Goal: Task Accomplishment & Management: Manage account settings

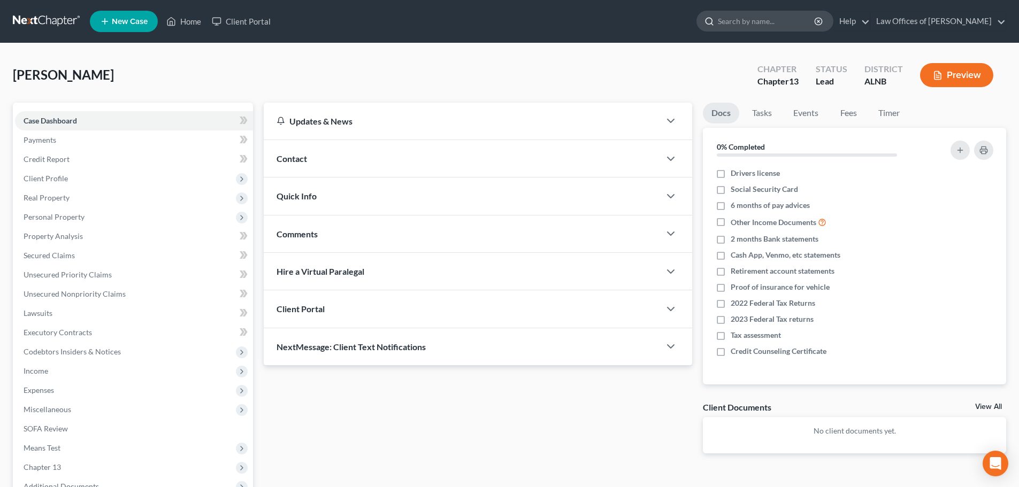
click at [785, 21] on input "search" at bounding box center [767, 21] width 98 height 20
type input "[PERSON_NAME]"
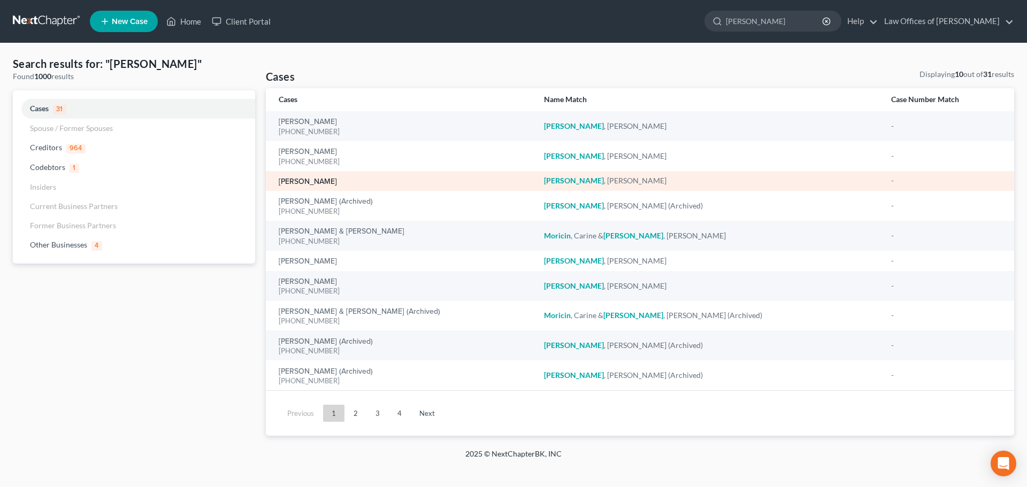
click at [299, 181] on link "[PERSON_NAME]" at bounding box center [308, 181] width 58 height 7
select select "4"
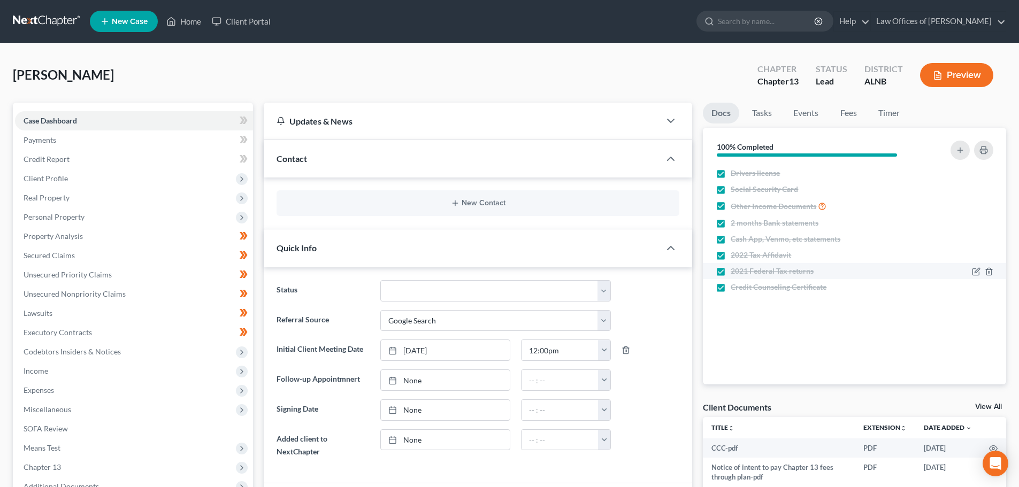
click at [730, 272] on label "2021 Federal Tax returns" at bounding box center [771, 271] width 83 height 11
click at [735, 272] on input "2021 Federal Tax returns" at bounding box center [738, 269] width 7 height 7
checkbox input "false"
click at [730, 258] on label "2022 Tax Affidavit" at bounding box center [760, 255] width 60 height 11
click at [735, 257] on input "2022 Tax Affidavit" at bounding box center [738, 253] width 7 height 7
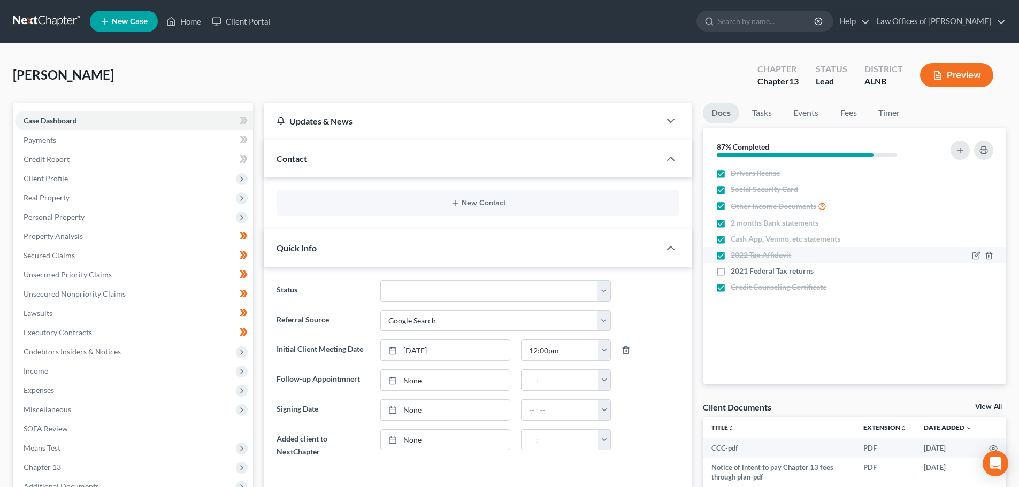
checkbox input "false"
click at [730, 286] on label "Credit Counseling Certificate" at bounding box center [778, 287] width 96 height 11
click at [735, 286] on input "Credit Counseling Certificate" at bounding box center [738, 285] width 7 height 7
checkbox input "false"
click at [730, 224] on label "2 months Bank statements" at bounding box center [774, 223] width 88 height 11
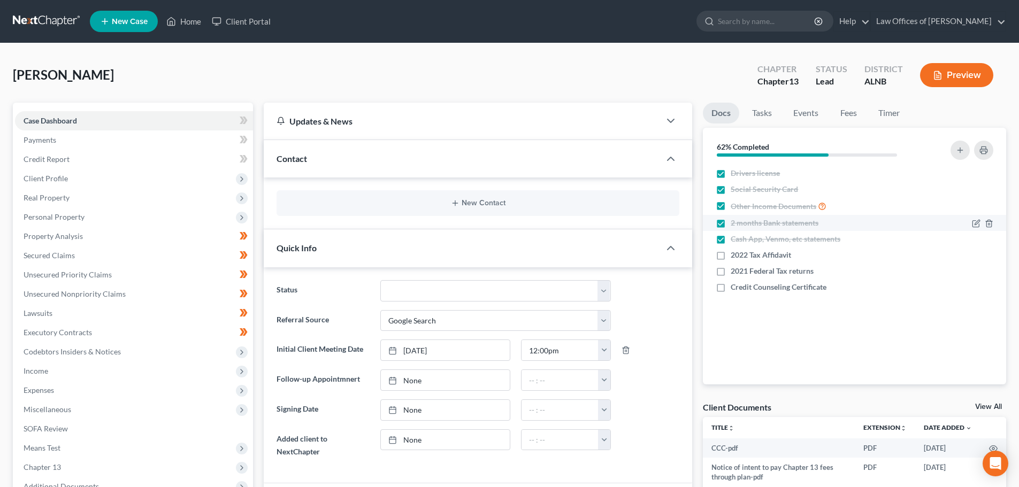
click at [735, 224] on input "2 months Bank statements" at bounding box center [738, 221] width 7 height 7
checkbox input "false"
click at [730, 239] on label "Cash App, Venmo, etc statements" at bounding box center [785, 239] width 110 height 11
click at [735, 239] on input "Cash App, Venmo, etc statements" at bounding box center [738, 237] width 7 height 7
checkbox input "false"
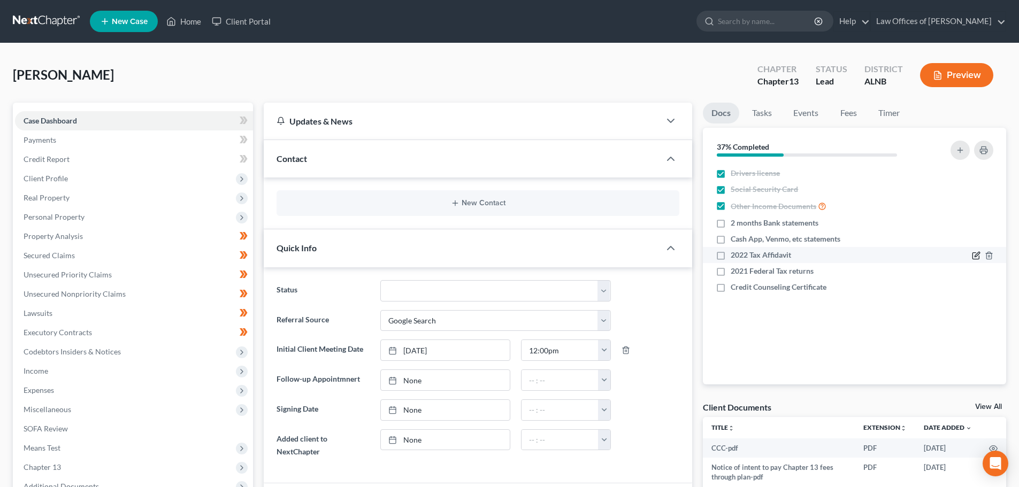
click at [975, 254] on icon "button" at bounding box center [976, 255] width 9 height 9
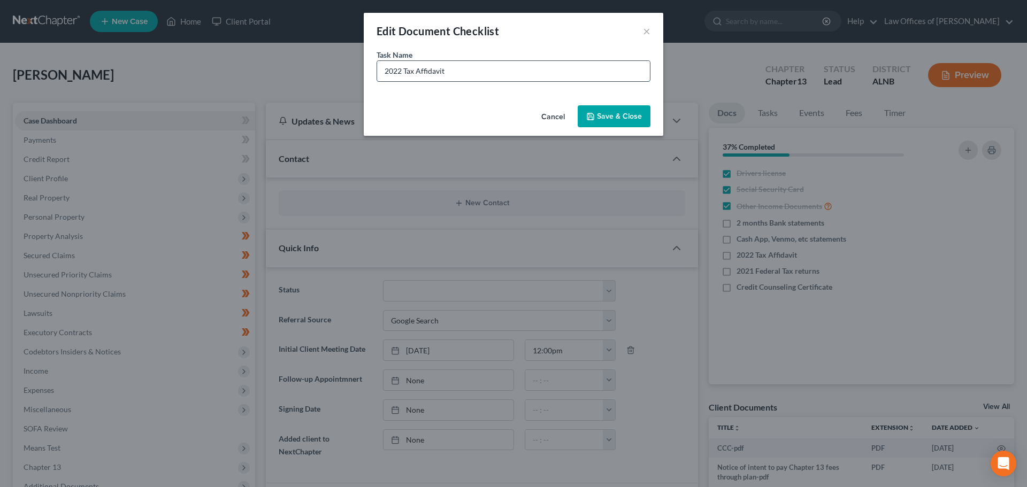
click at [398, 71] on input "2022 Tax Affidavit" at bounding box center [513, 71] width 273 height 20
type input "2023 Tax Affidavit"
click at [594, 116] on icon "button" at bounding box center [590, 116] width 9 height 9
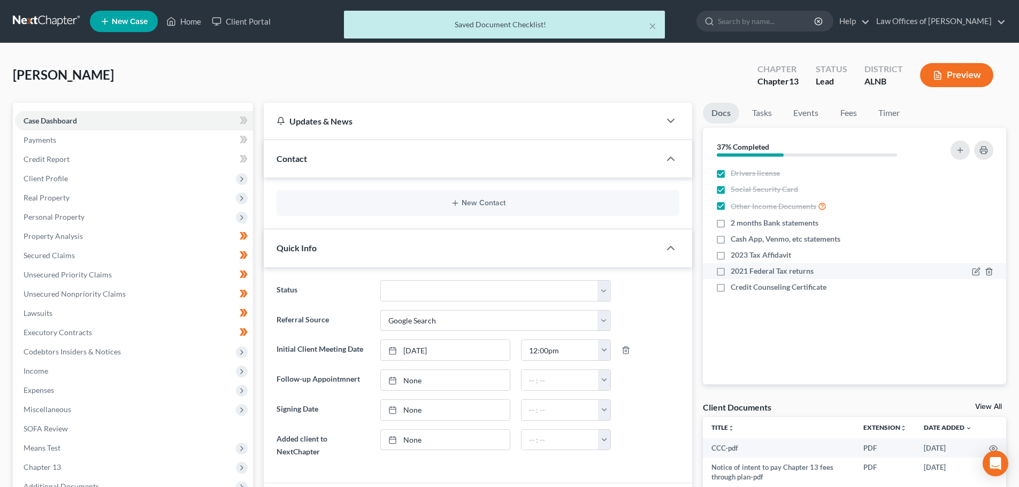
click at [746, 272] on span "2021 Federal Tax returns" at bounding box center [771, 271] width 83 height 11
click at [742, 272] on input "2021 Federal Tax returns" at bounding box center [738, 269] width 7 height 7
checkbox input "true"
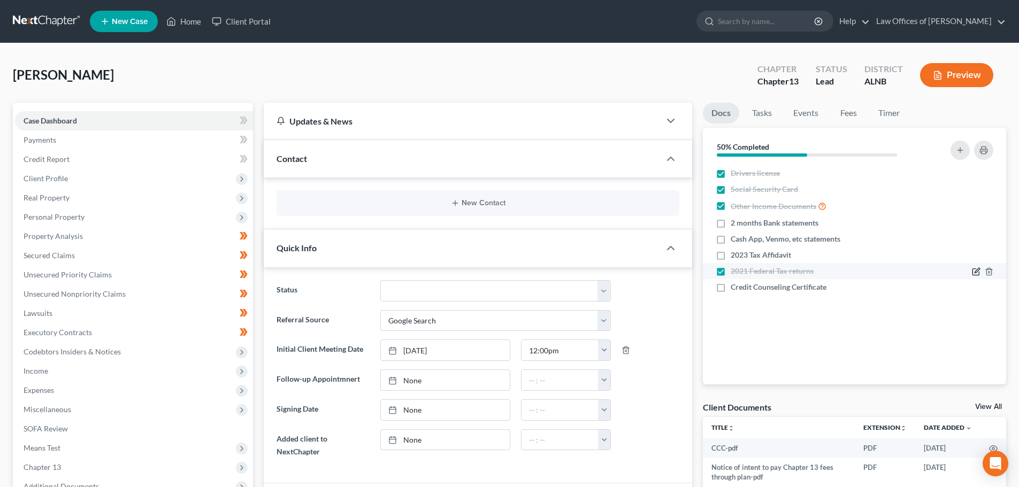
click at [979, 268] on icon "button" at bounding box center [976, 270] width 5 height 5
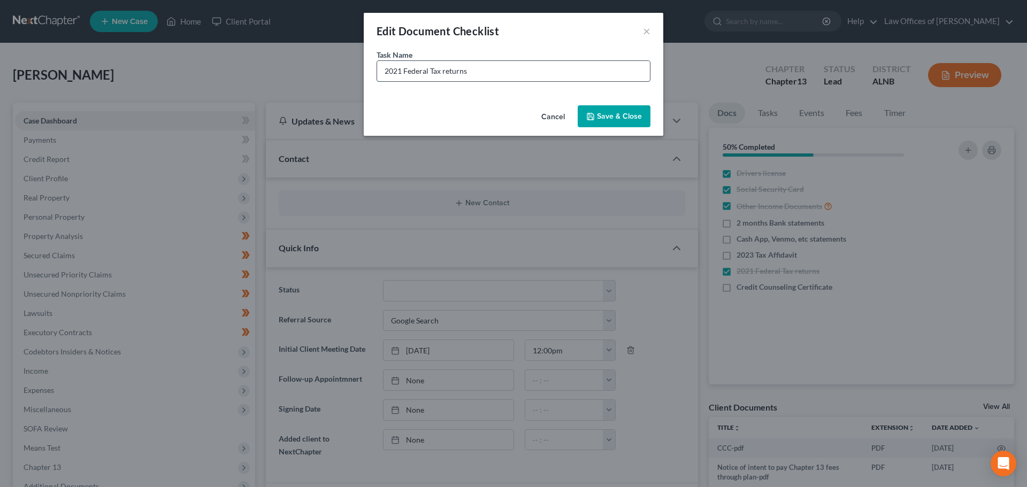
click at [401, 73] on input "2021 Federal Tax returns" at bounding box center [513, 71] width 273 height 20
type input "2024 Federal Tax returns"
click at [603, 115] on button "Save & Close" at bounding box center [614, 116] width 73 height 22
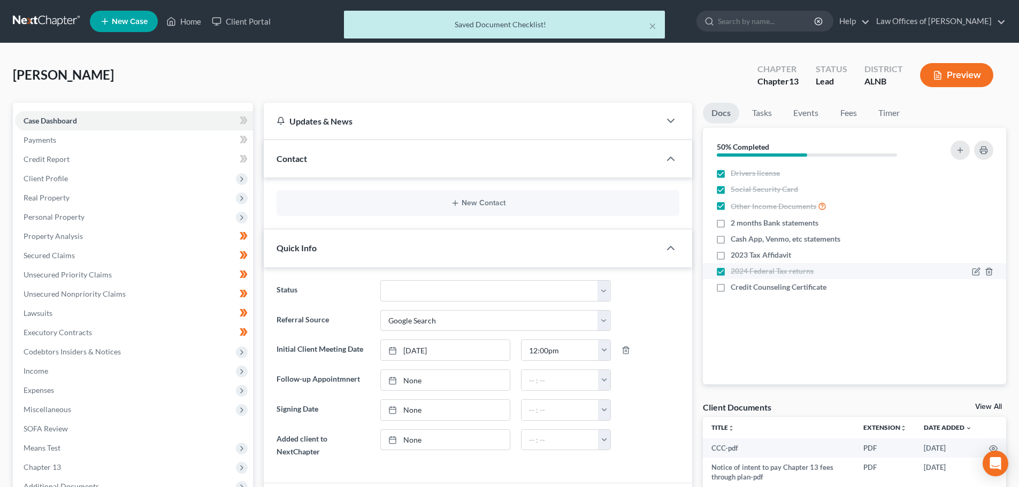
click at [730, 271] on label "2024 Federal Tax returns" at bounding box center [771, 271] width 83 height 11
click at [735, 271] on input "2024 Federal Tax returns" at bounding box center [738, 269] width 7 height 7
checkbox input "false"
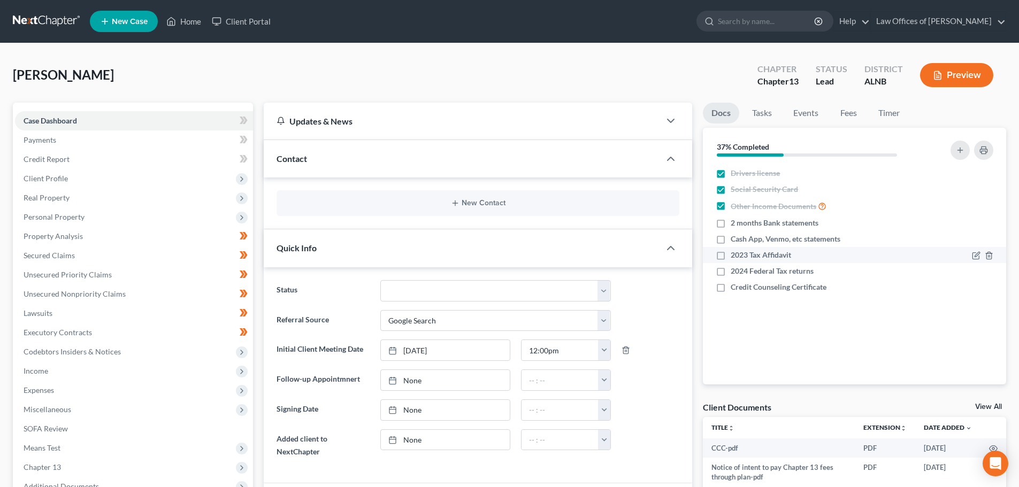
click at [794, 255] on div "2023 Tax Affidavit" at bounding box center [818, 255] width 205 height 11
click at [968, 258] on div at bounding box center [962, 255] width 72 height 11
click at [788, 252] on span "2023 Tax Affidavit" at bounding box center [760, 255] width 60 height 11
click at [742, 252] on input "2023 Tax Affidavit" at bounding box center [738, 253] width 7 height 7
checkbox input "true"
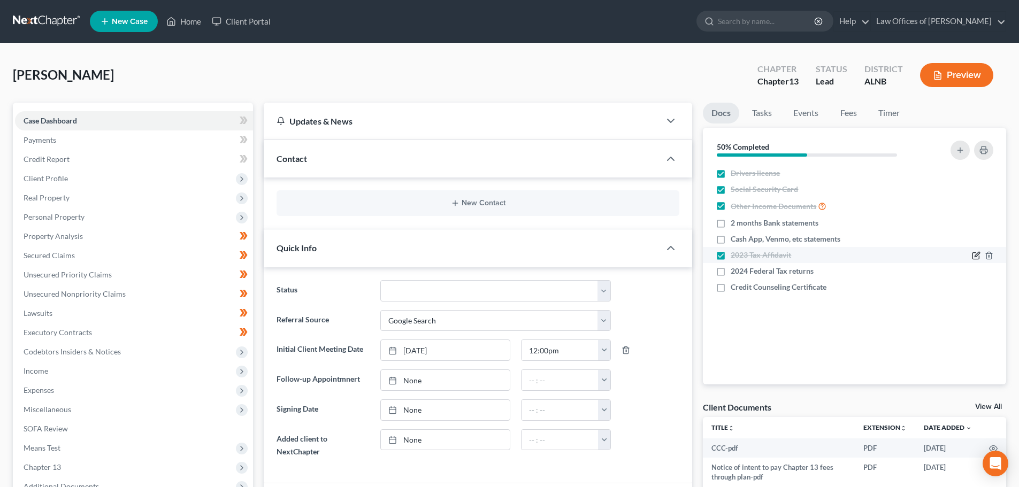
click at [973, 257] on icon "button" at bounding box center [976, 255] width 9 height 9
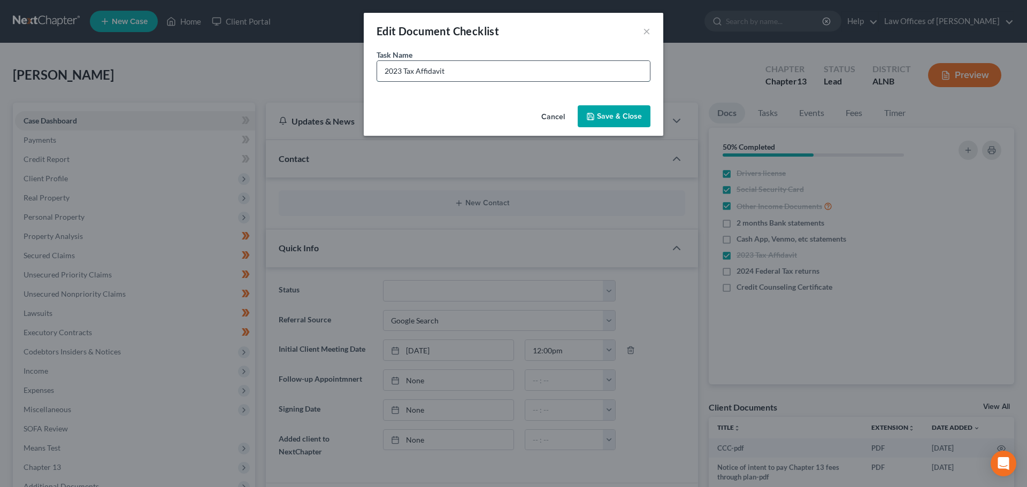
click at [477, 68] on input "2023 Tax Affidavit" at bounding box center [513, 71] width 273 height 20
drag, startPoint x: 449, startPoint y: 72, endPoint x: 415, endPoint y: 70, distance: 33.8
click at [415, 70] on input "2023 Tax Affidavit" at bounding box center [513, 71] width 273 height 20
click at [402, 71] on input "2023 Tax Return" at bounding box center [513, 71] width 273 height 20
type input "2023 Federal Tax Return"
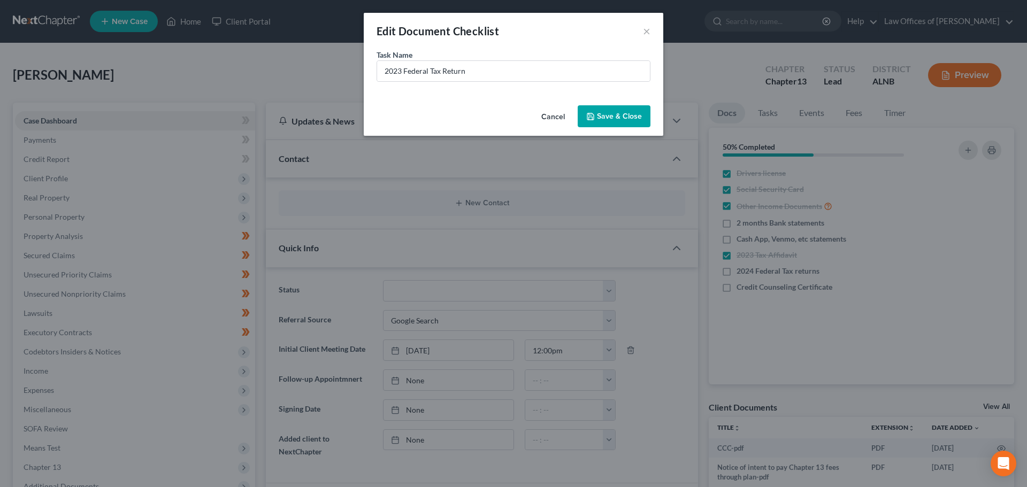
click at [629, 118] on button "Save & Close" at bounding box center [614, 116] width 73 height 22
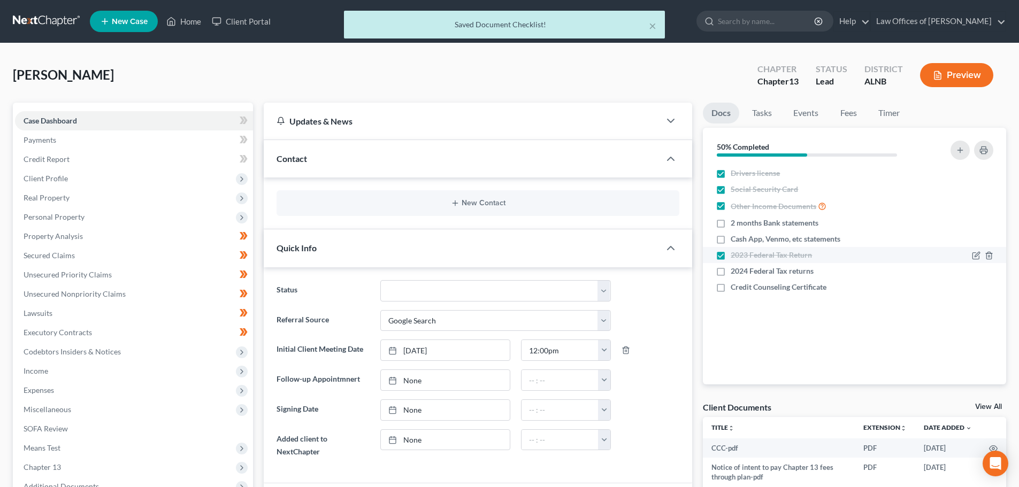
click at [730, 256] on label "2023 Federal Tax Return" at bounding box center [770, 255] width 81 height 11
click at [735, 256] on input "2023 Federal Tax Return" at bounding box center [738, 253] width 7 height 7
checkbox input "false"
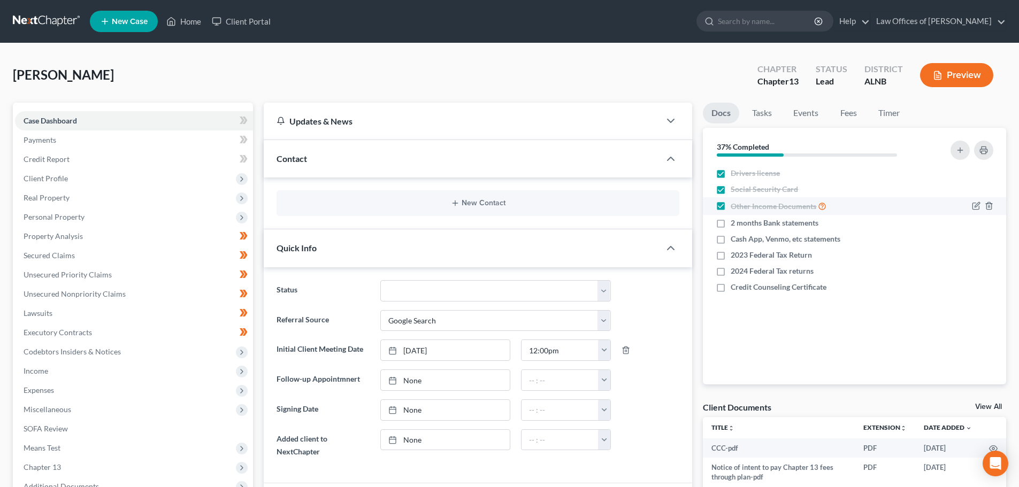
click at [730, 207] on label "Other Income Documents" at bounding box center [778, 206] width 96 height 12
click at [735, 207] on input "Other Income Documents" at bounding box center [738, 203] width 7 height 7
checkbox input "false"
click at [730, 242] on label "Cash App, Venmo, etc statements" at bounding box center [785, 239] width 110 height 11
click at [735, 241] on input "Cash App, Venmo, etc statements" at bounding box center [738, 237] width 7 height 7
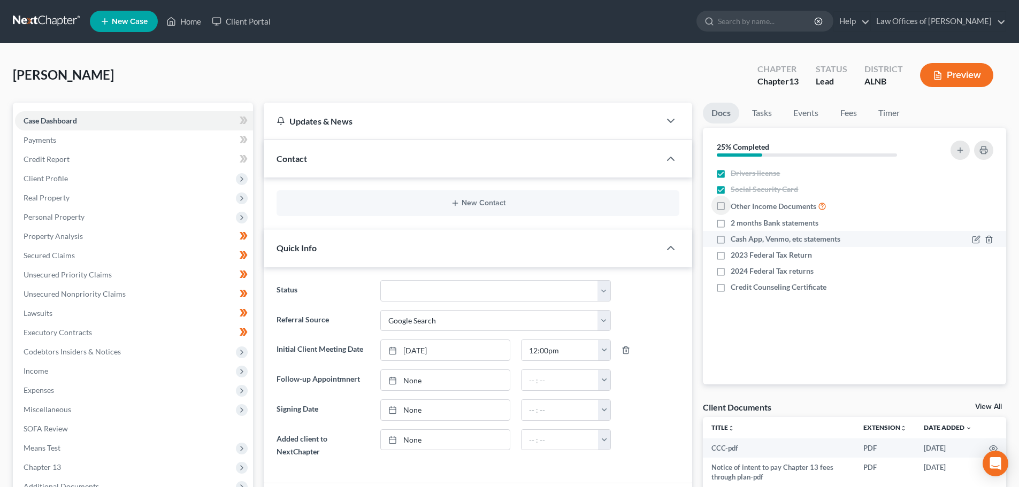
checkbox input "true"
click at [730, 224] on label "2 months Bank statements" at bounding box center [774, 223] width 88 height 11
click at [735, 224] on input "2 months Bank statements" at bounding box center [738, 221] width 7 height 7
checkbox input "true"
click at [817, 270] on div "2024 Federal Tax returns" at bounding box center [818, 271] width 205 height 11
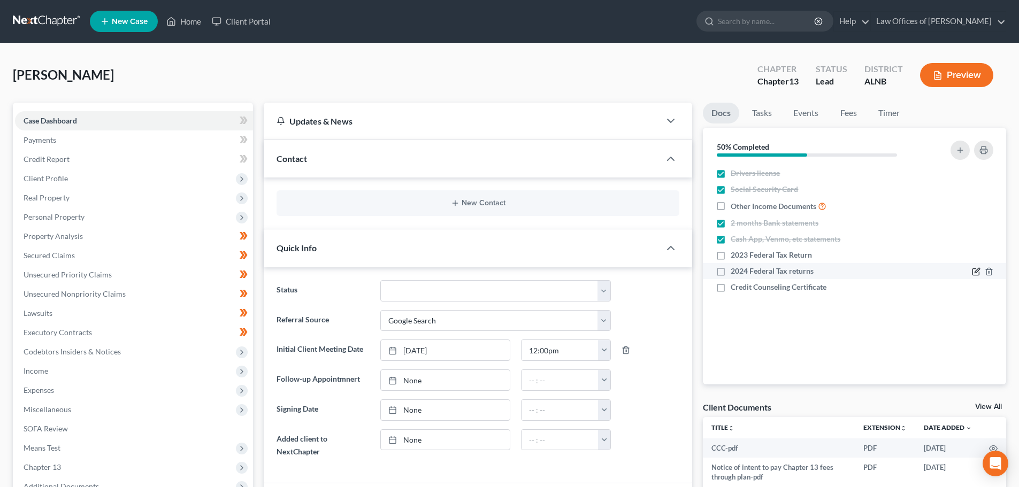
click at [976, 274] on icon "button" at bounding box center [976, 271] width 9 height 9
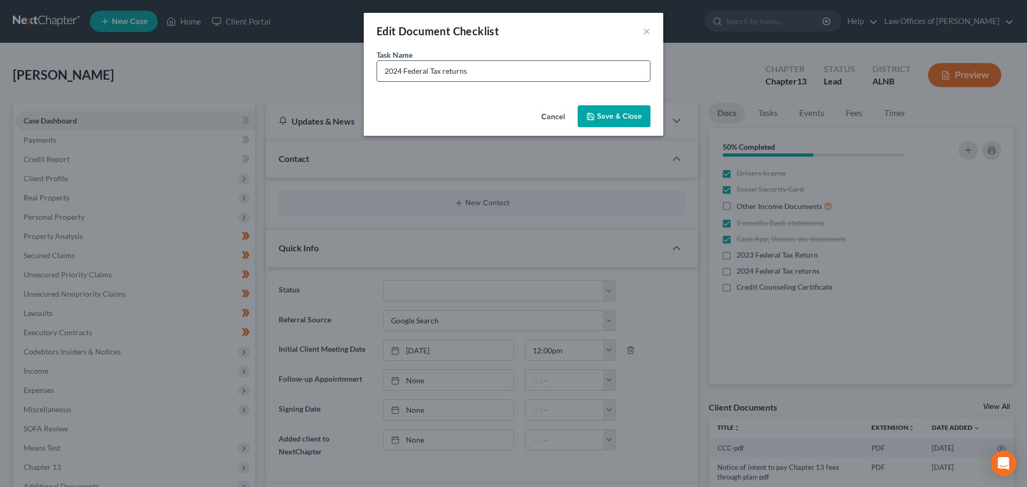
click at [475, 70] on input "2024 Federal Tax returns" at bounding box center [513, 71] width 273 height 20
type input "2024 Federal Tax return"
click at [609, 113] on button "Save & Close" at bounding box center [614, 116] width 73 height 22
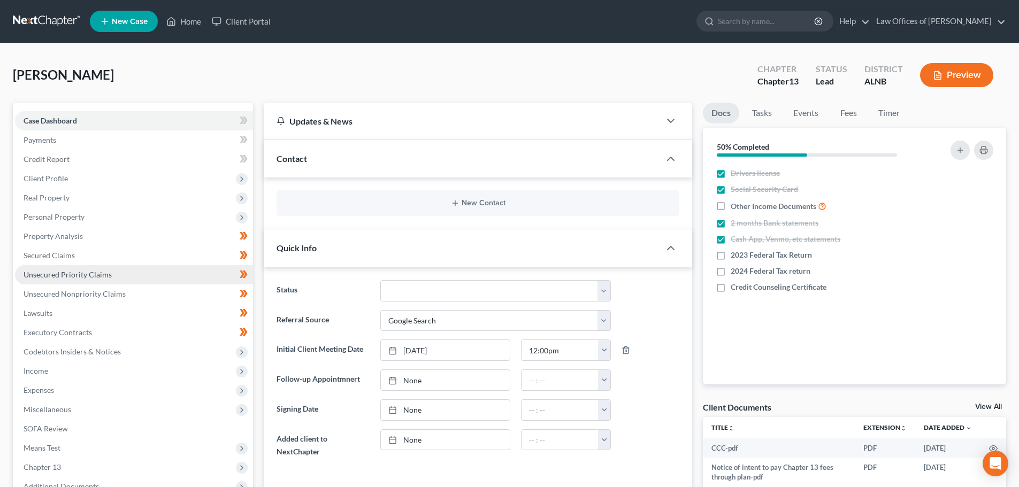
click at [84, 273] on span "Unsecured Priority Claims" at bounding box center [68, 274] width 88 height 9
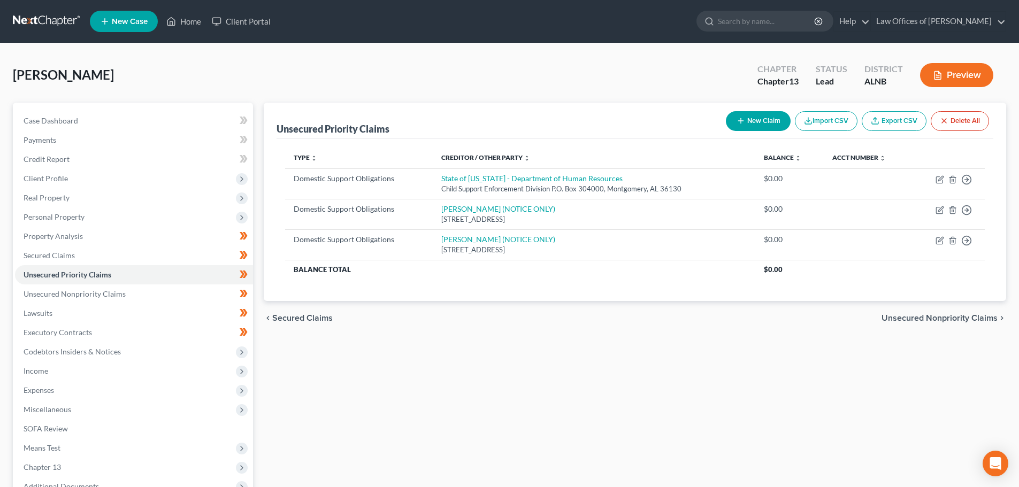
click at [755, 124] on button "New Claim" at bounding box center [758, 121] width 65 height 20
select select "0"
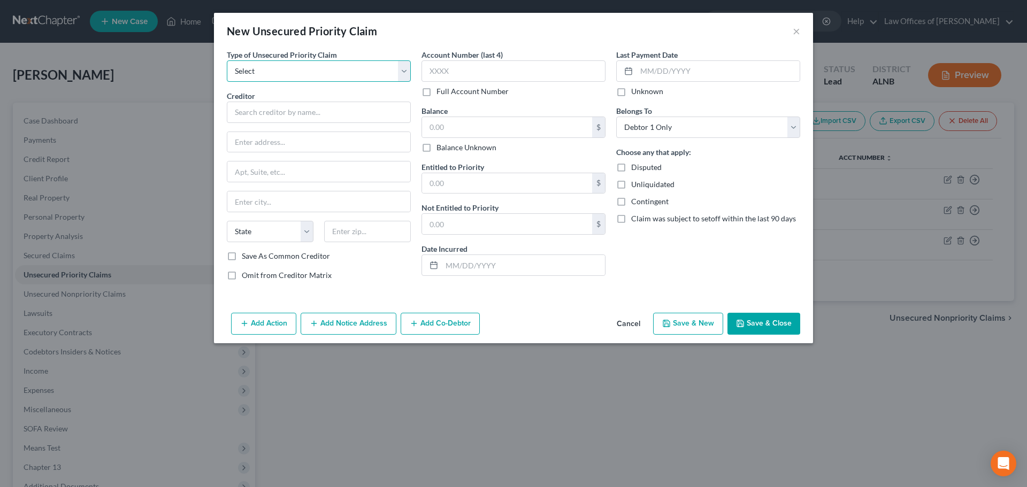
click at [404, 75] on select "Select Taxes & Other Government Units Domestic Support Obligations Extensions o…" at bounding box center [319, 70] width 184 height 21
select select "0"
click at [227, 60] on select "Select Taxes & Other Government Units Domestic Support Obligations Extensions o…" at bounding box center [319, 70] width 184 height 21
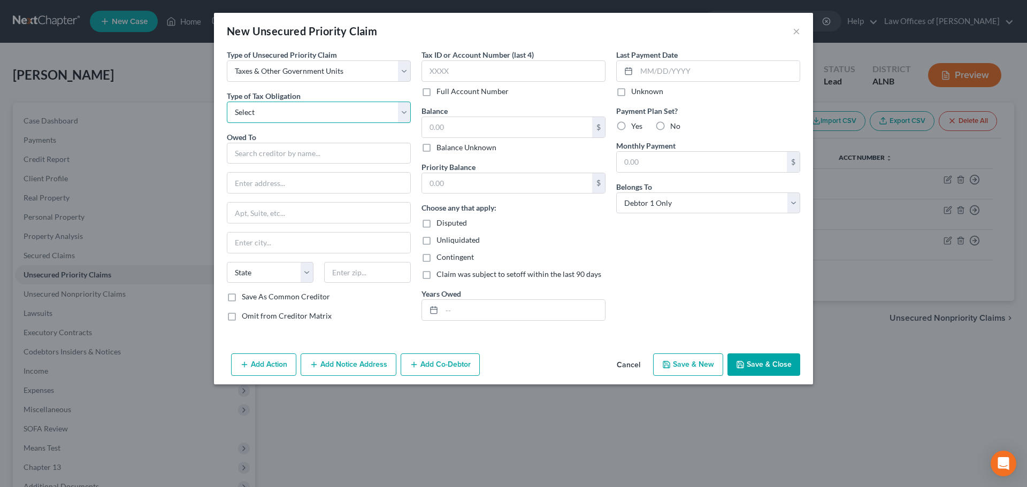
click at [406, 111] on select "Select Federal City State Franchise Tax Board Other" at bounding box center [319, 112] width 184 height 21
select select "0"
click at [227, 102] on select "Select Federal City State Franchise Tax Board Other" at bounding box center [319, 112] width 184 height 21
click at [356, 153] on input "text" at bounding box center [319, 153] width 184 height 21
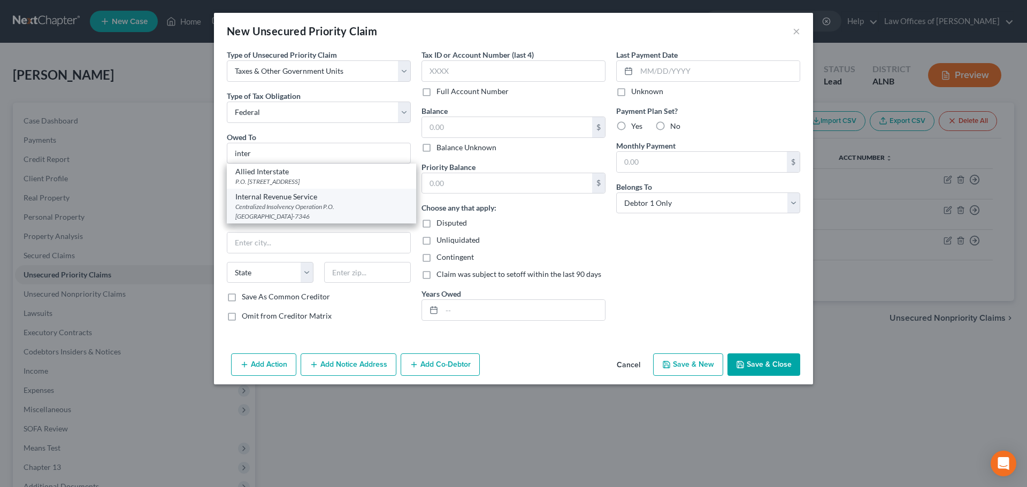
click at [291, 198] on div "Internal Revenue Service" at bounding box center [321, 196] width 172 height 11
type input "Internal Revenue Service"
type input "Centralized Insolvency Operation"
type input "P.O. Box 7346"
type input "[GEOGRAPHIC_DATA]"
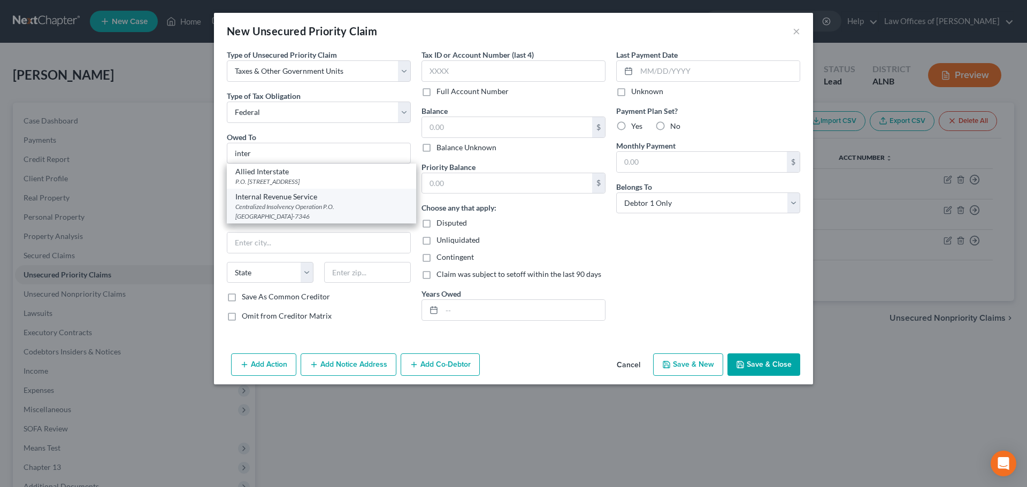
select select "39"
type input "19101-7346"
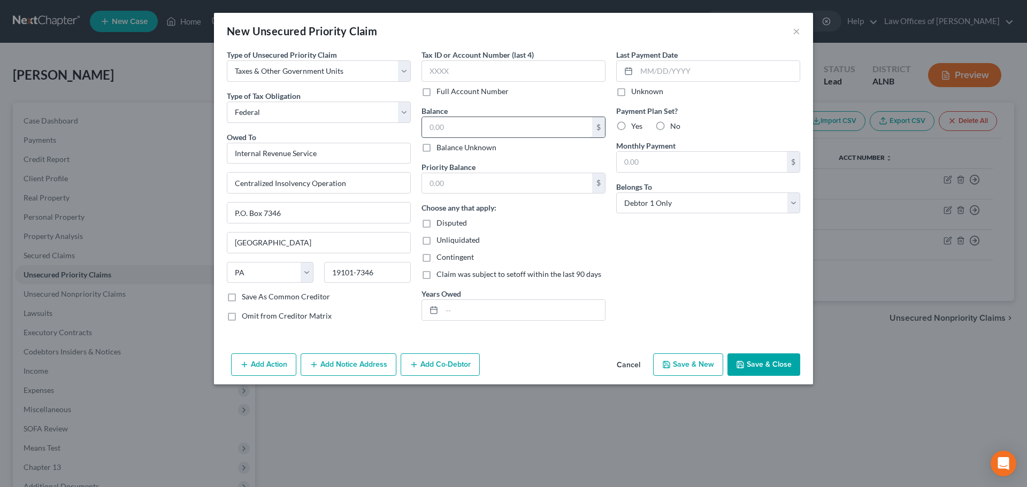
click at [480, 125] on input "text" at bounding box center [507, 127] width 170 height 20
type input "4,634.47"
click at [771, 361] on button "Save & Close" at bounding box center [763, 364] width 73 height 22
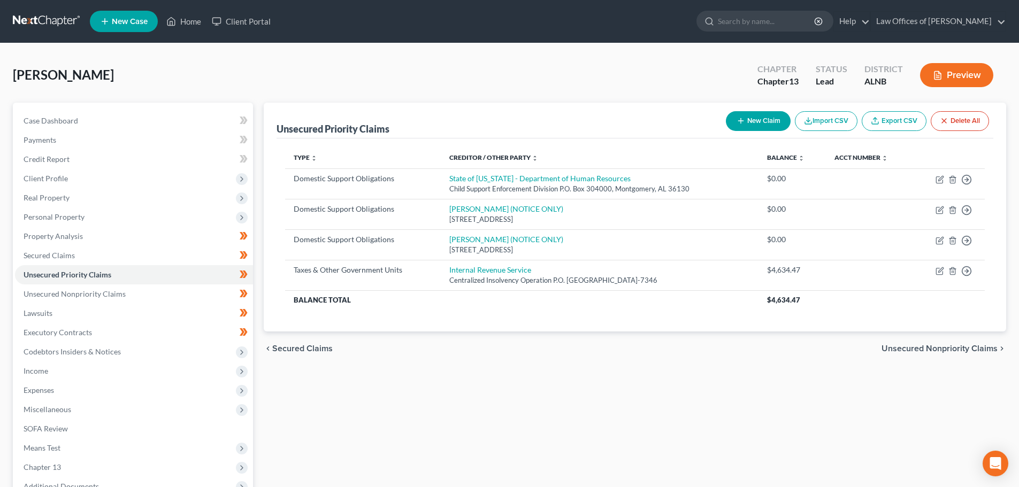
click at [758, 123] on button "New Claim" at bounding box center [758, 121] width 65 height 20
select select "0"
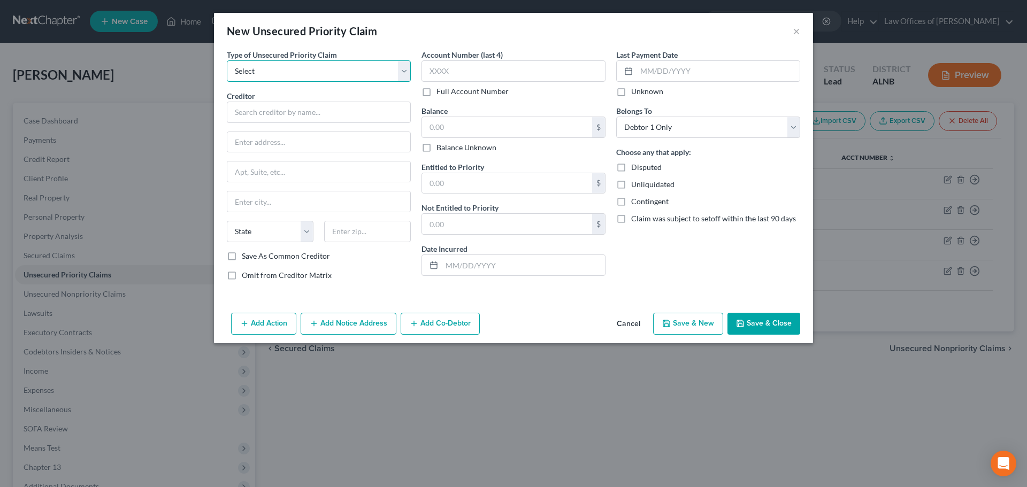
click at [403, 70] on select "Select Taxes & Other Government Units Domestic Support Obligations Extensions o…" at bounding box center [319, 70] width 184 height 21
select select "0"
click at [227, 60] on select "Select Taxes & Other Government Units Domestic Support Obligations Extensions o…" at bounding box center [319, 70] width 184 height 21
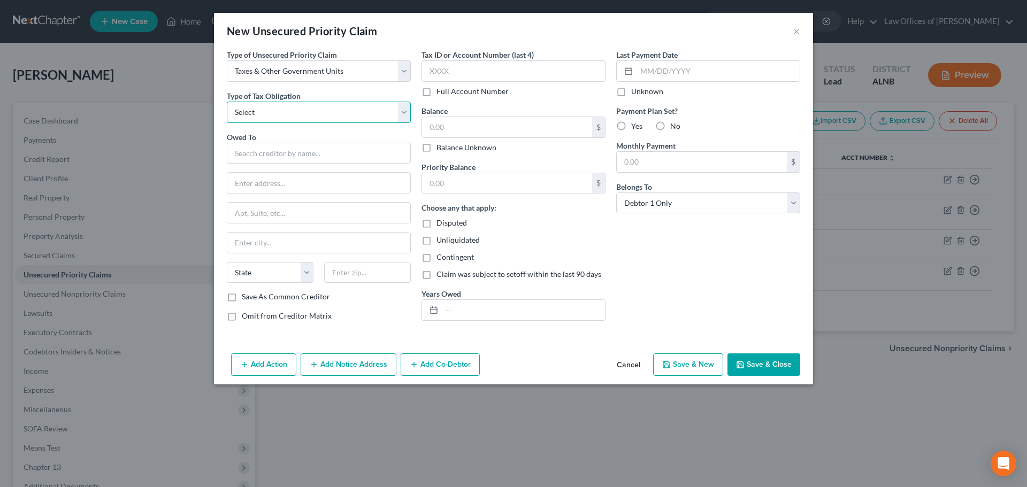
click at [407, 110] on select "Select Federal City State Franchise Tax Board Other" at bounding box center [319, 112] width 184 height 21
select select "2"
click at [227, 102] on select "Select Federal City State Franchise Tax Board Other" at bounding box center [319, 112] width 184 height 21
click at [369, 151] on input "text" at bounding box center [319, 153] width 184 height 21
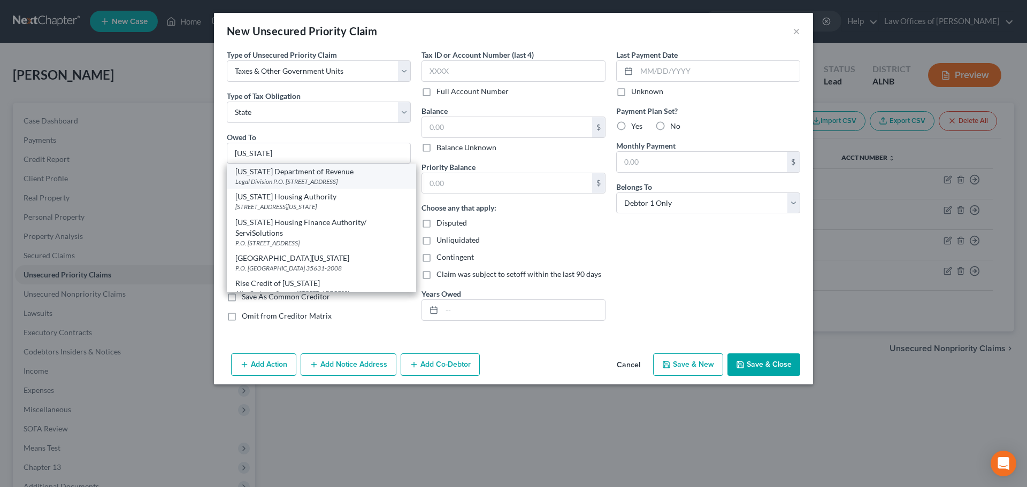
click at [306, 171] on div "[US_STATE] Department of Revenue" at bounding box center [321, 171] width 172 height 11
type input "[US_STATE] Department of Revenue"
type input "Legal Division"
type input "P.O. Box 32001"
type input "[PERSON_NAME]"
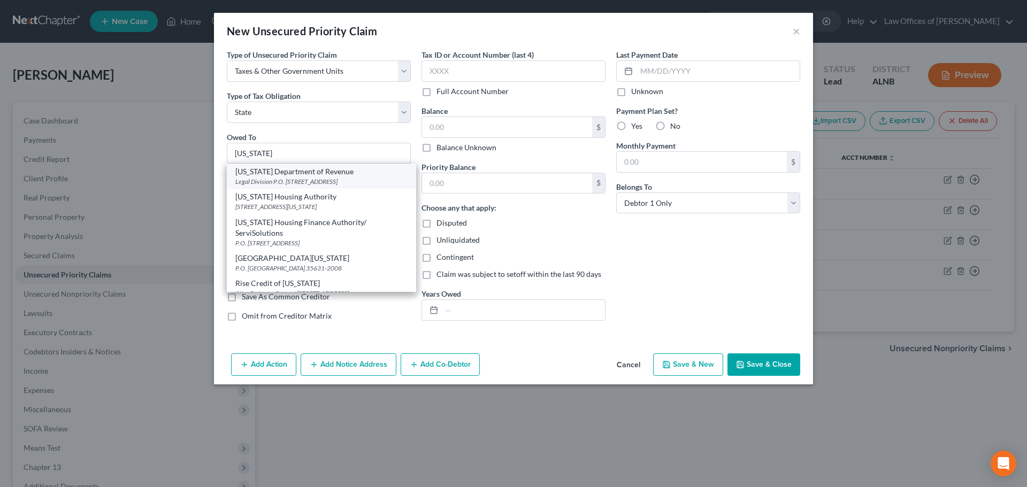
select select "0"
type input "36132"
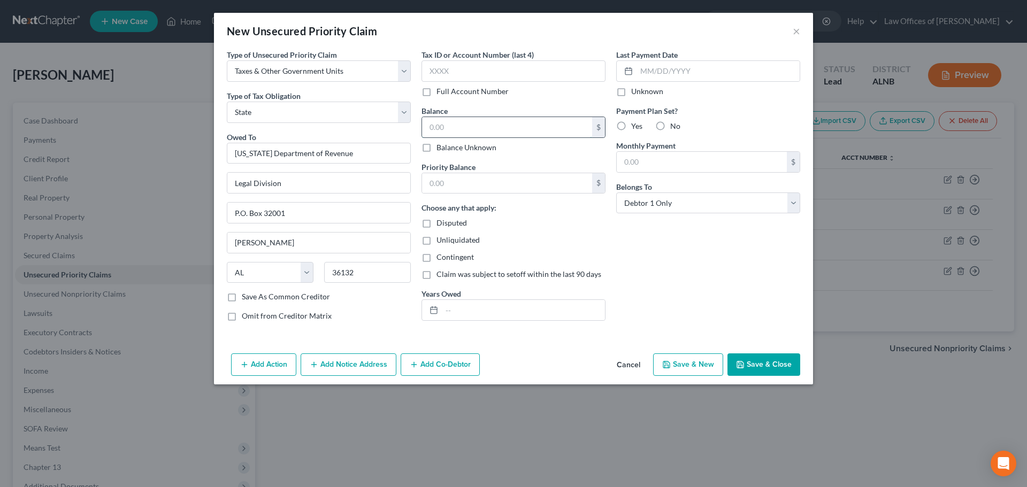
click at [512, 127] on input "text" at bounding box center [507, 127] width 170 height 20
type input "4,496.44"
click at [767, 365] on button "Save & Close" at bounding box center [763, 364] width 73 height 22
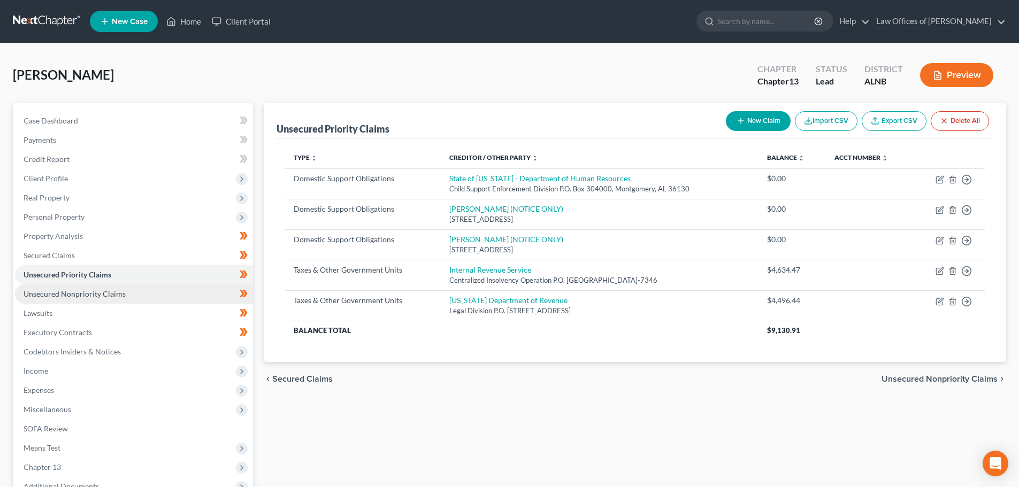
click at [82, 291] on span "Unsecured Nonpriority Claims" at bounding box center [75, 293] width 102 height 9
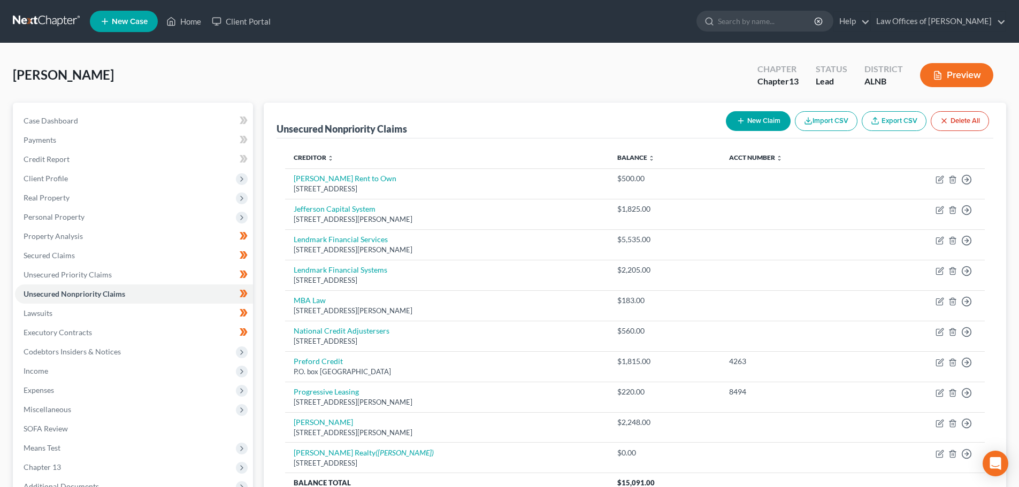
click at [763, 122] on button "New Claim" at bounding box center [758, 121] width 65 height 20
select select "0"
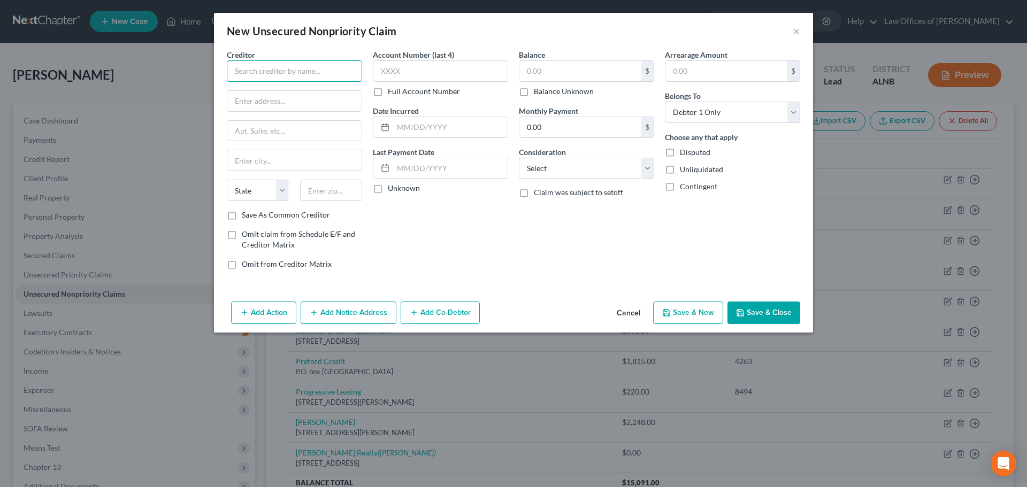
click at [299, 70] on input "text" at bounding box center [294, 70] width 135 height 21
type input "[PERSON_NAME] Family Dentistry"
click at [335, 101] on input "text" at bounding box center [294, 101] width 134 height 20
type input "[STREET_ADDRESS]"
click at [329, 198] on input "text" at bounding box center [331, 190] width 63 height 21
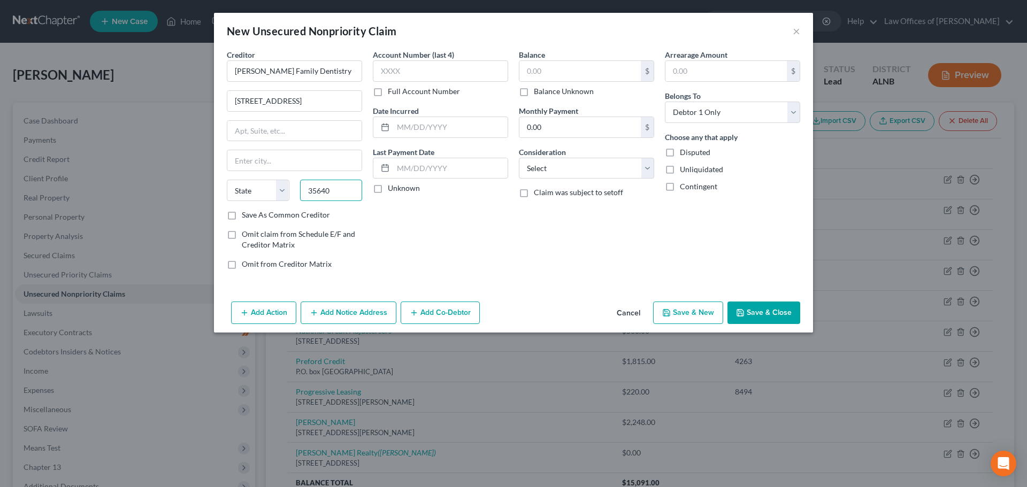
type input "35640"
click at [456, 236] on div "Account Number (last 4) Full Account Number Date Incurred Last Payment Date Unk…" at bounding box center [440, 163] width 146 height 229
type input "Hartselle"
select select "0"
click at [579, 73] on input "text" at bounding box center [579, 71] width 121 height 20
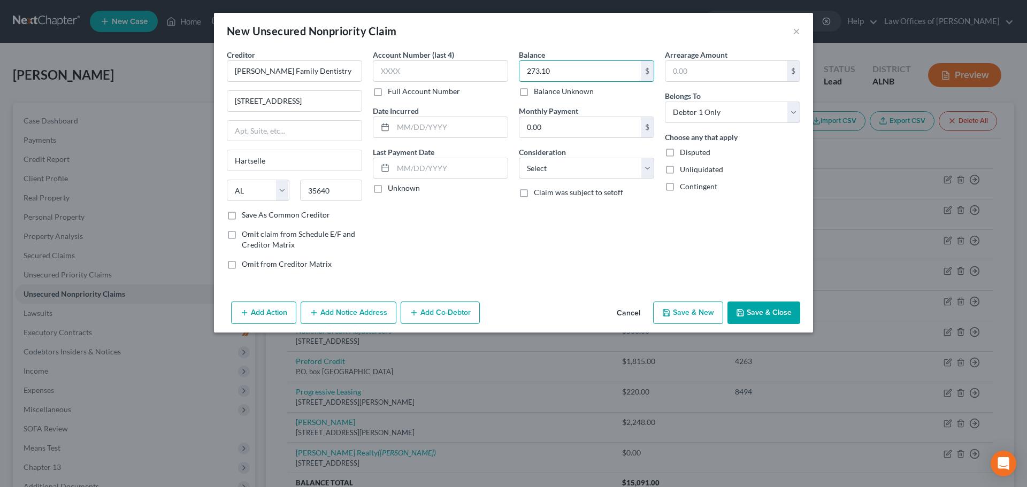
type input "273.10"
click at [780, 309] on button "Save & Close" at bounding box center [763, 313] width 73 height 22
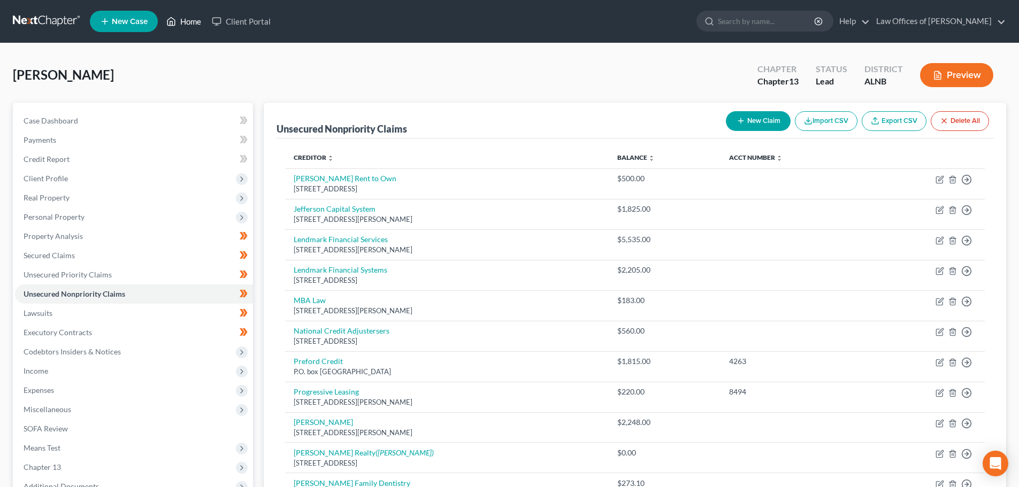
click at [190, 22] on link "Home" at bounding box center [183, 21] width 45 height 19
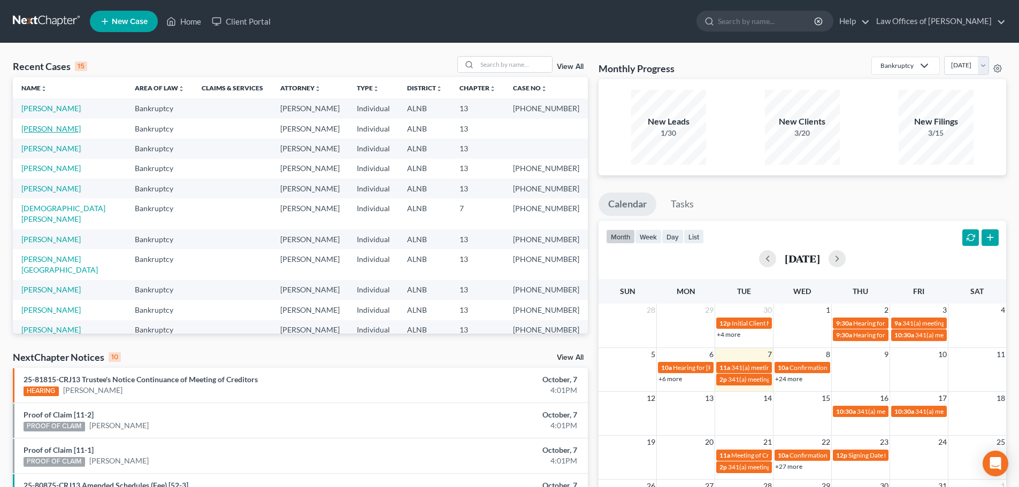
click at [36, 130] on link "[PERSON_NAME]" at bounding box center [50, 128] width 59 height 9
select select "5"
select select "4"
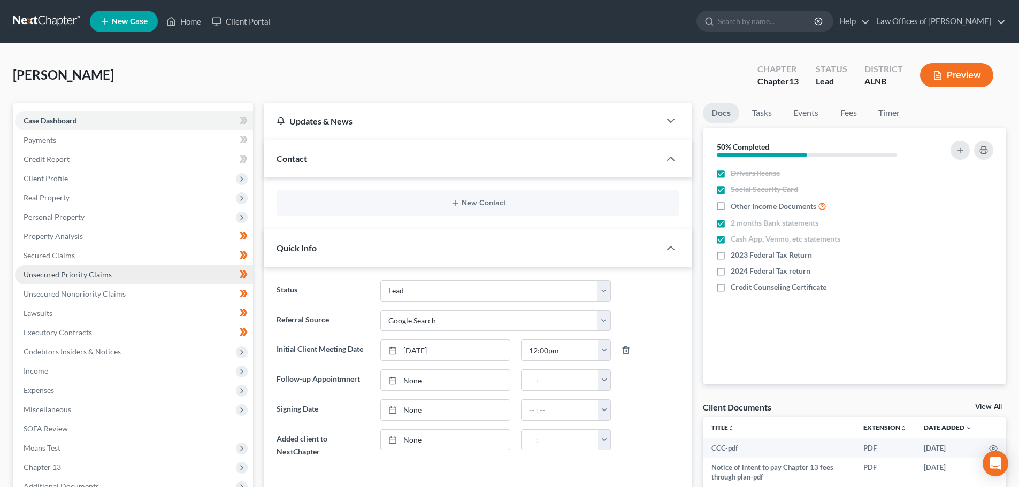
click at [84, 274] on span "Unsecured Priority Claims" at bounding box center [68, 274] width 88 height 9
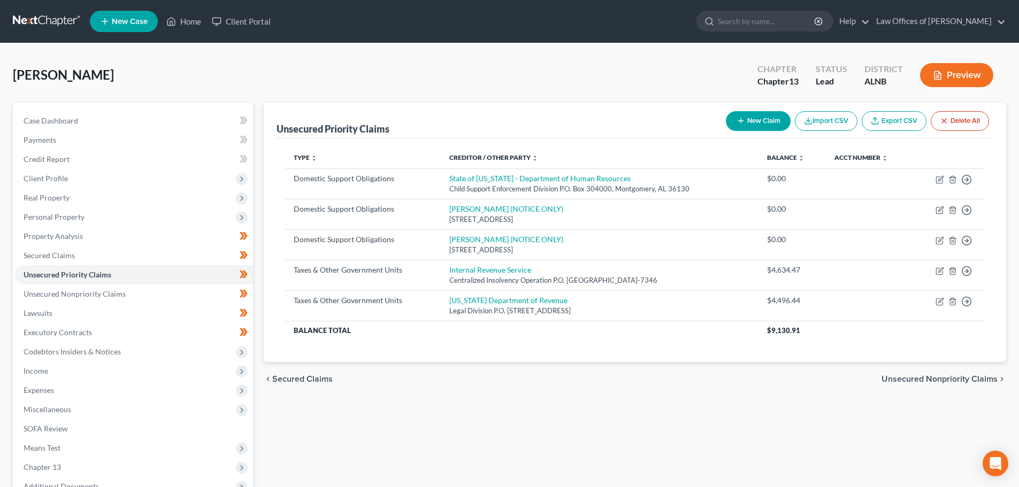
click at [760, 122] on button "New Claim" at bounding box center [758, 121] width 65 height 20
select select "0"
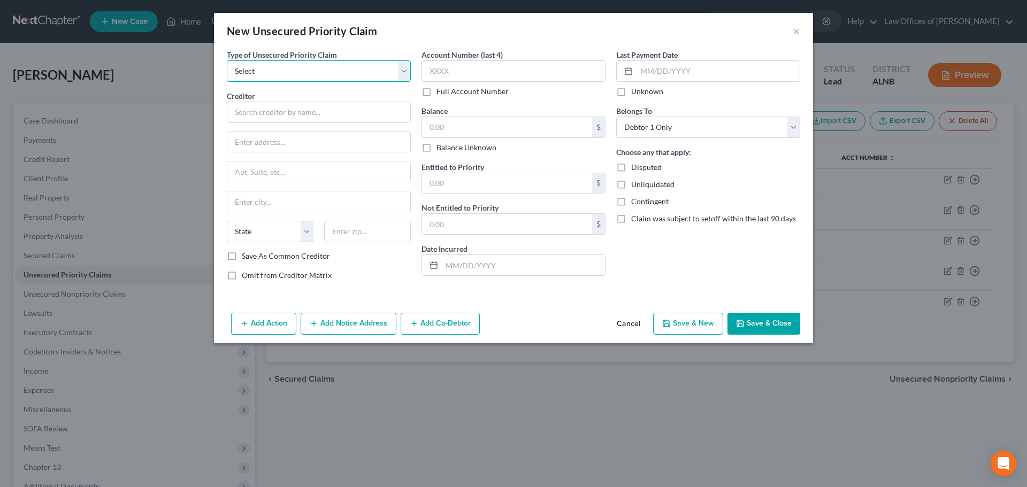
click at [404, 73] on select "Select Taxes & Other Government Units Domestic Support Obligations Extensions o…" at bounding box center [319, 70] width 184 height 21
click at [686, 263] on div "Last Payment Date Unknown Belongs To * Select Debtor 1 Only Debtor 2 Only Debto…" at bounding box center [708, 169] width 195 height 240
click at [627, 324] on button "Cancel" at bounding box center [628, 324] width 41 height 21
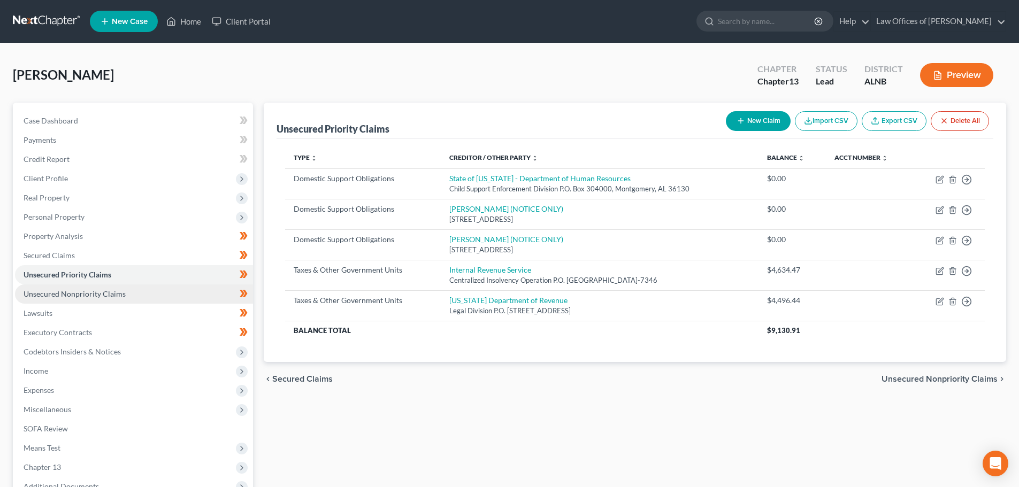
click at [97, 293] on span "Unsecured Nonpriority Claims" at bounding box center [75, 293] width 102 height 9
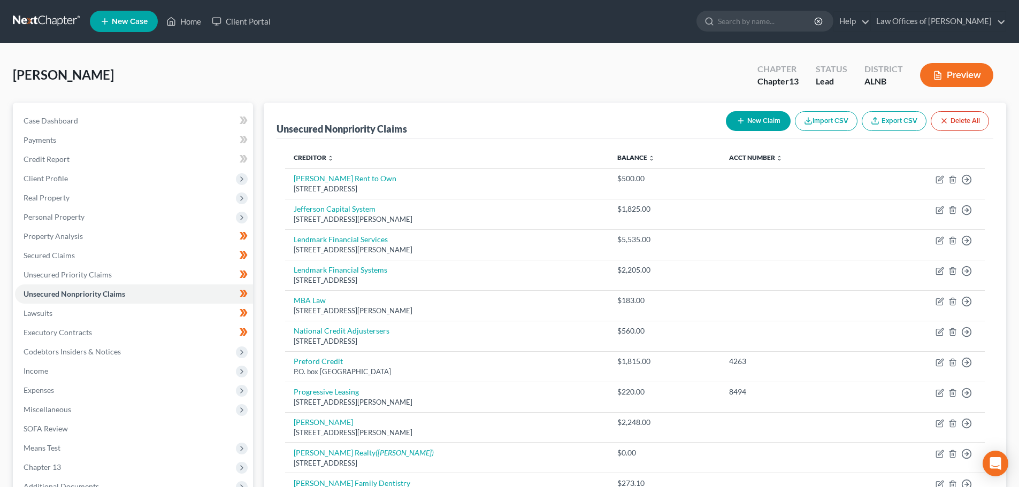
click at [749, 124] on button "New Claim" at bounding box center [758, 121] width 65 height 20
select select "0"
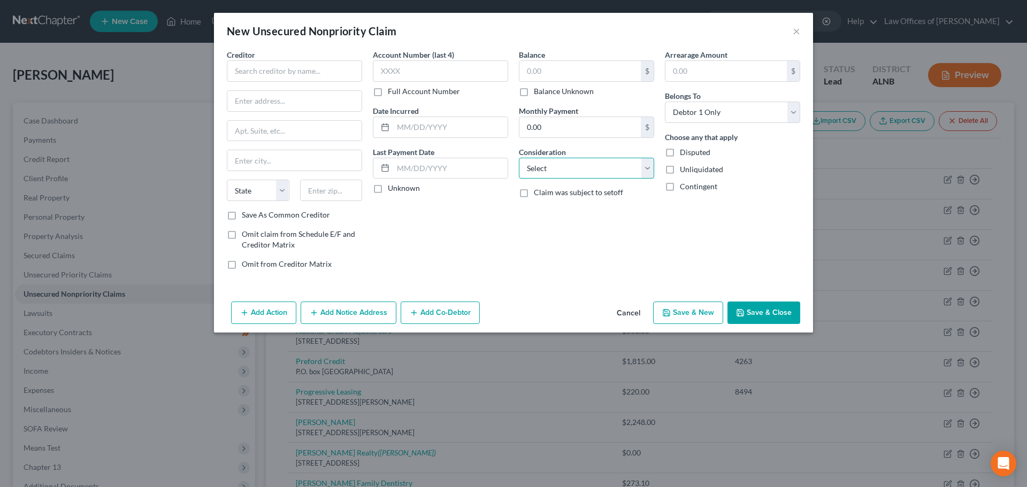
click at [650, 164] on select "Select Cable / Satellite Services Collection Agency Credit Card Debt Debt Couns…" at bounding box center [586, 168] width 135 height 21
click at [650, 168] on select "Select Cable / Satellite Services Collection Agency Credit Card Debt Debt Couns…" at bounding box center [586, 168] width 135 height 21
click at [290, 71] on input "text" at bounding box center [294, 70] width 135 height 21
click at [347, 72] on input "Department of Veterans Affairs" at bounding box center [294, 70] width 135 height 21
type input "Department of Veterans Affairs"
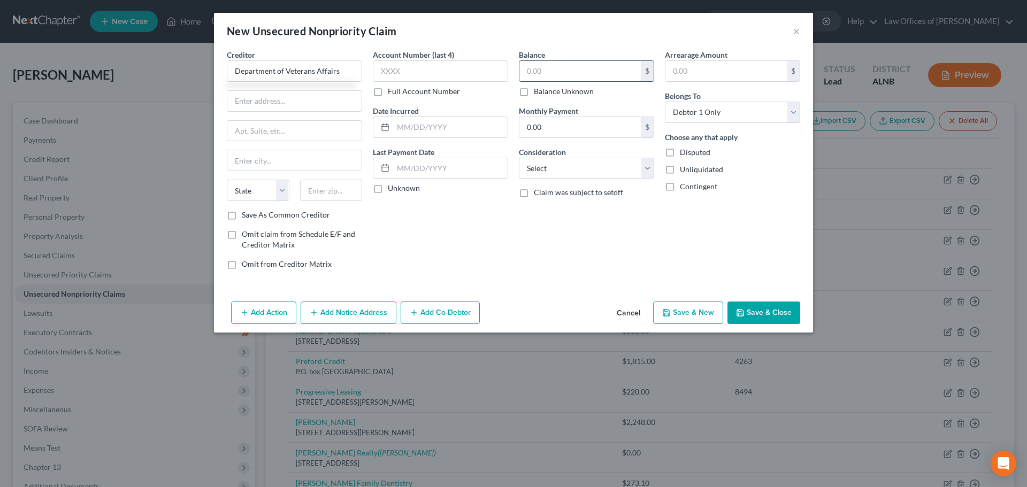
click at [566, 74] on input "text" at bounding box center [579, 71] width 121 height 20
type input "5,134.16"
click at [328, 198] on input "text" at bounding box center [331, 190] width 63 height 21
type input "55111"
click at [430, 234] on div "Account Number (last 4) Full Account Number Date Incurred Last Payment Date Unk…" at bounding box center [440, 163] width 146 height 229
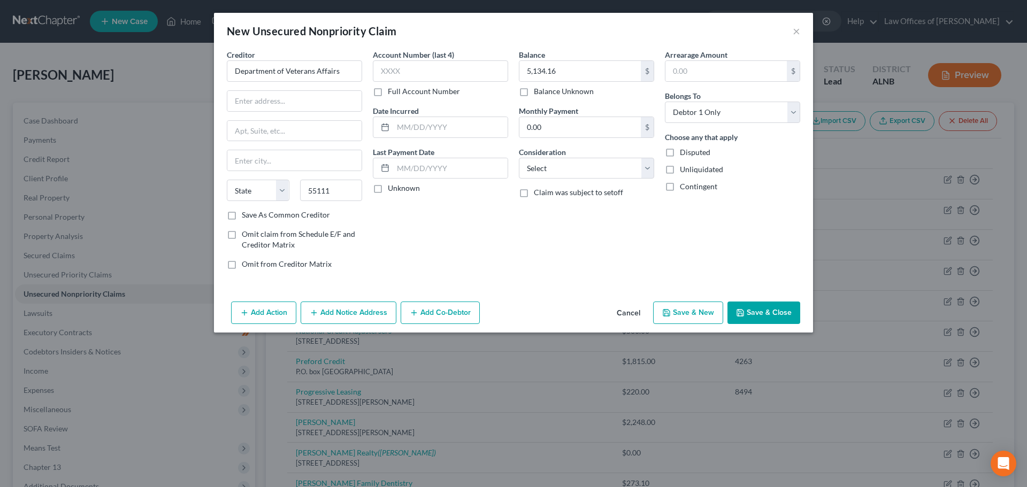
type input "Saint [PERSON_NAME]"
select select "24"
click at [279, 102] on input "text" at bounding box center [294, 101] width 134 height 20
type input "PO Box 11930"
click at [344, 72] on input "Department of Veterans Affairs" at bounding box center [294, 70] width 135 height 21
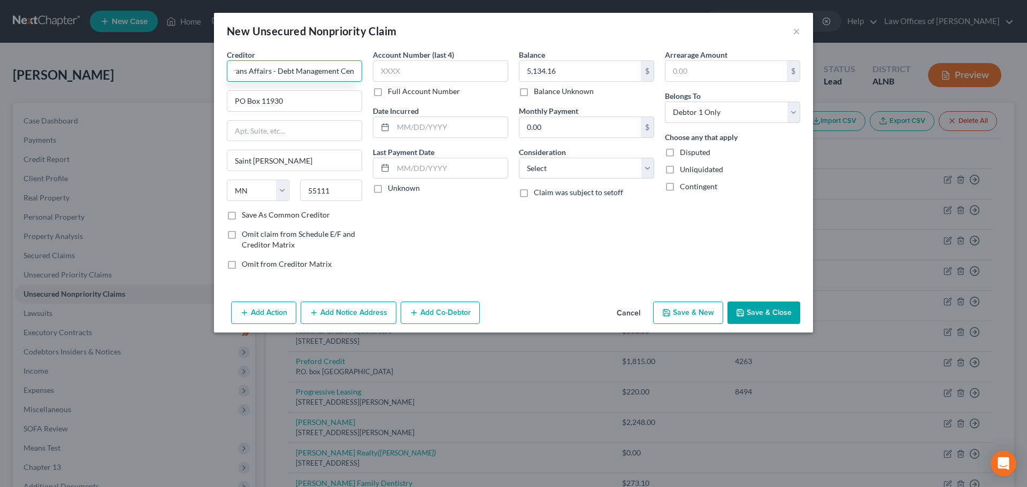
scroll to position [0, 75]
type input "Department of Veterans Affairs - Debt Management Center"
click at [752, 309] on button "Save & Close" at bounding box center [763, 313] width 73 height 22
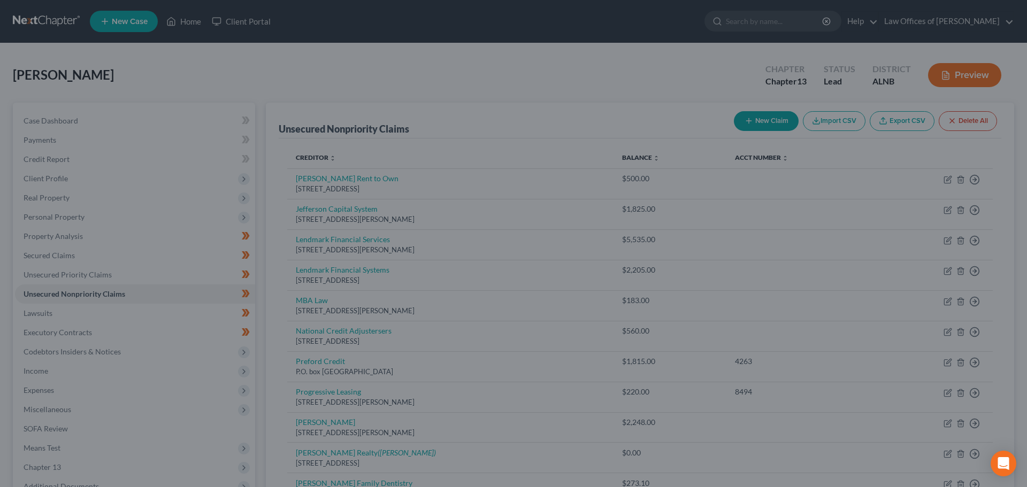
scroll to position [0, 0]
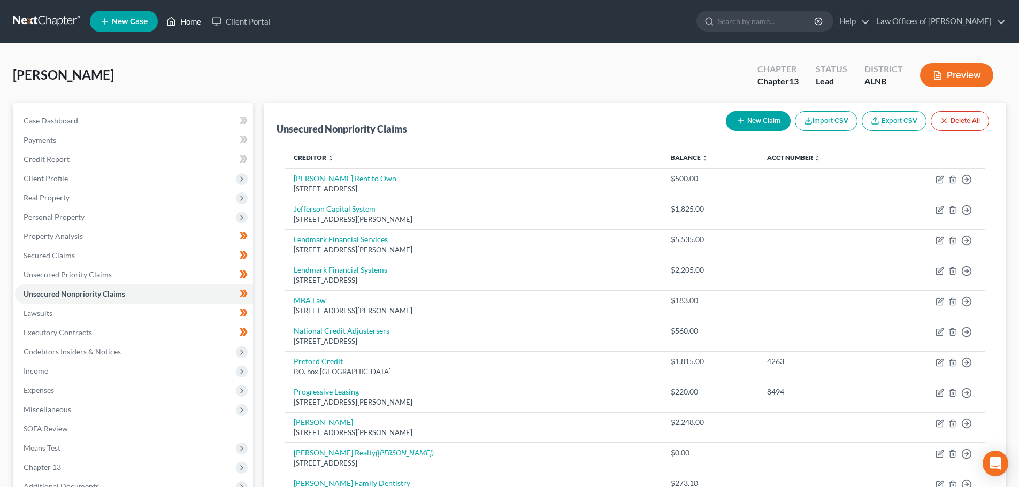
click at [199, 22] on link "Home" at bounding box center [183, 21] width 45 height 19
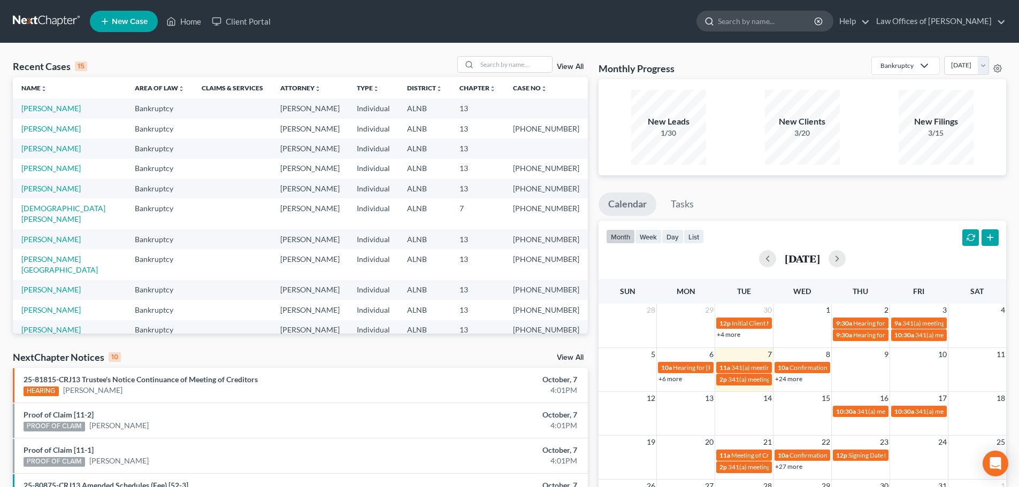
click at [768, 22] on input "search" at bounding box center [767, 21] width 98 height 20
type input "[PERSON_NAME]"
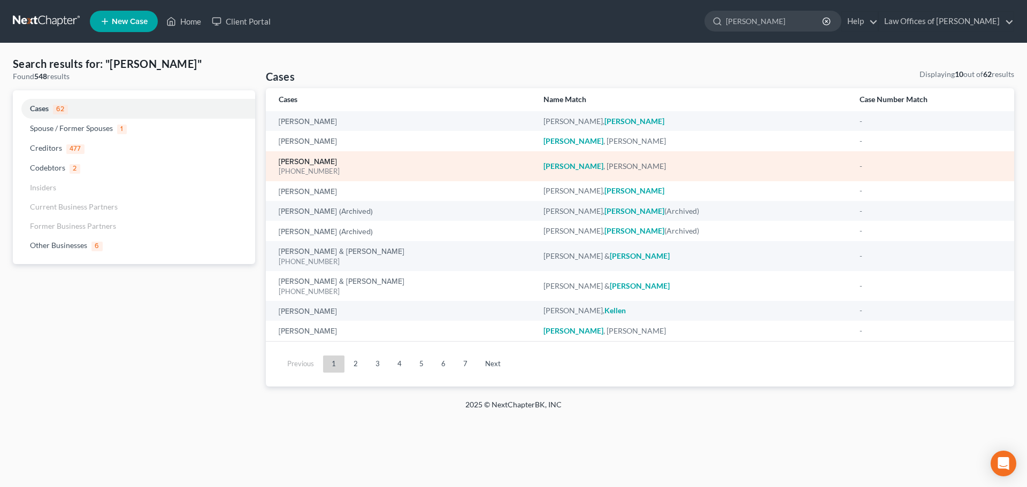
click at [304, 161] on link "[PERSON_NAME]" at bounding box center [308, 161] width 58 height 7
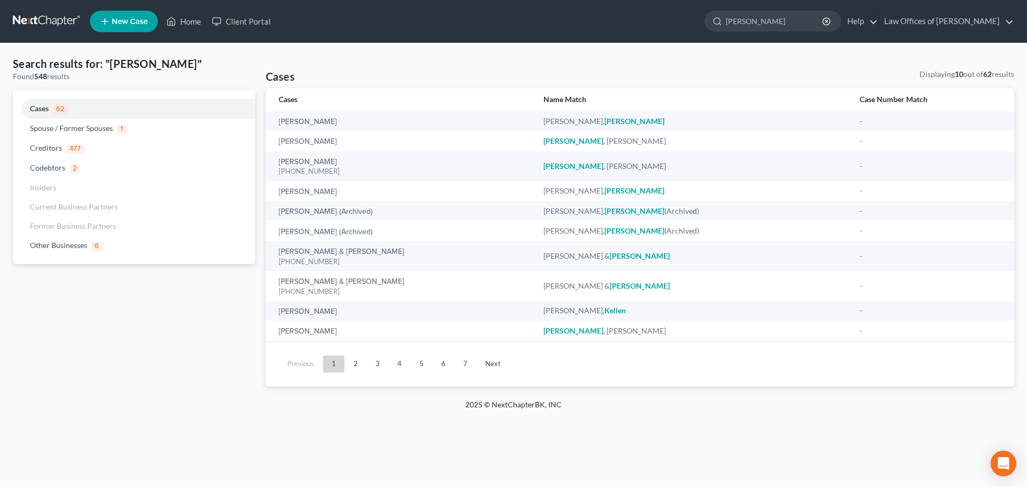
select select "4"
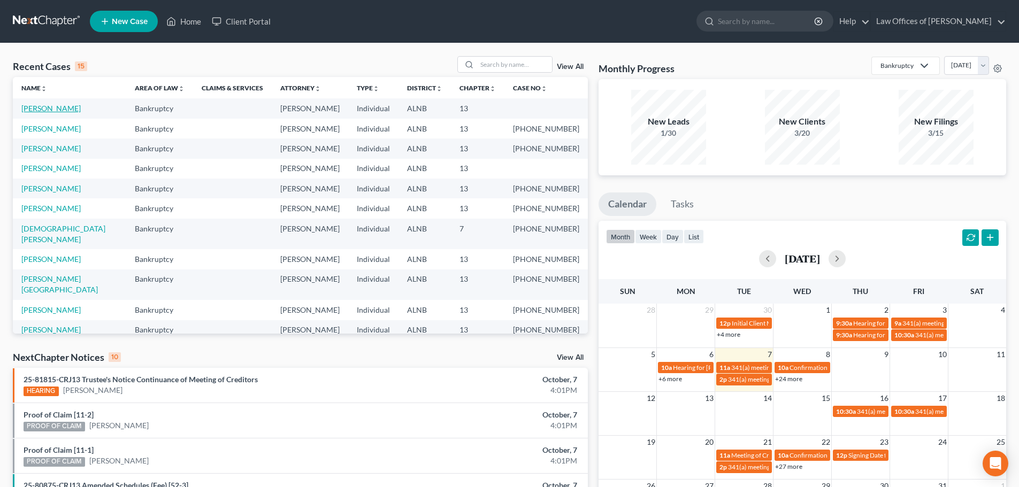
click at [50, 108] on link "[PERSON_NAME]" at bounding box center [50, 108] width 59 height 9
select select "4"
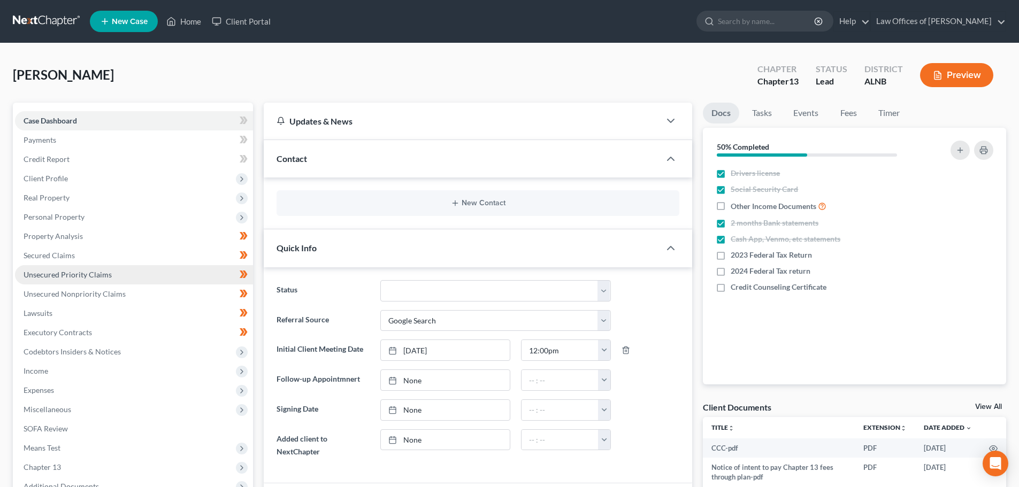
click at [94, 273] on span "Unsecured Priority Claims" at bounding box center [68, 274] width 88 height 9
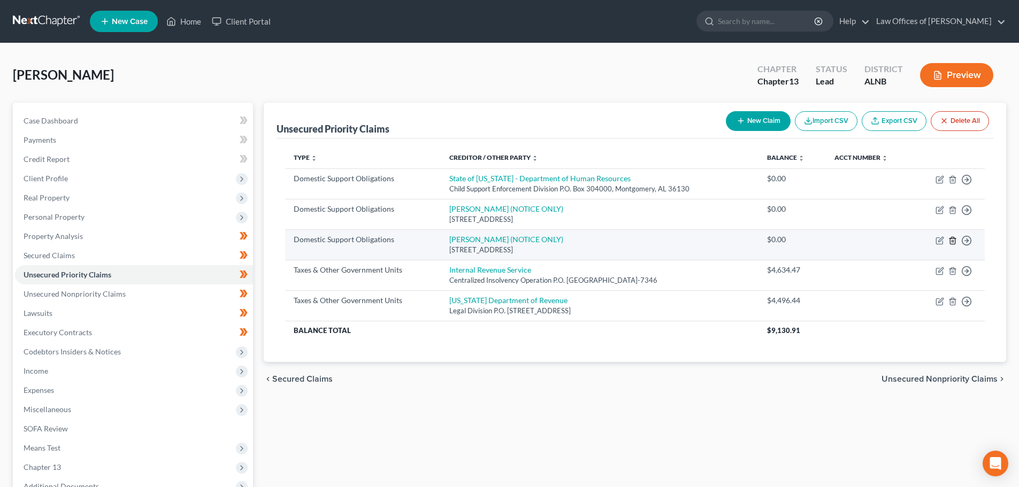
click at [952, 241] on icon "button" at bounding box center [952, 240] width 9 height 9
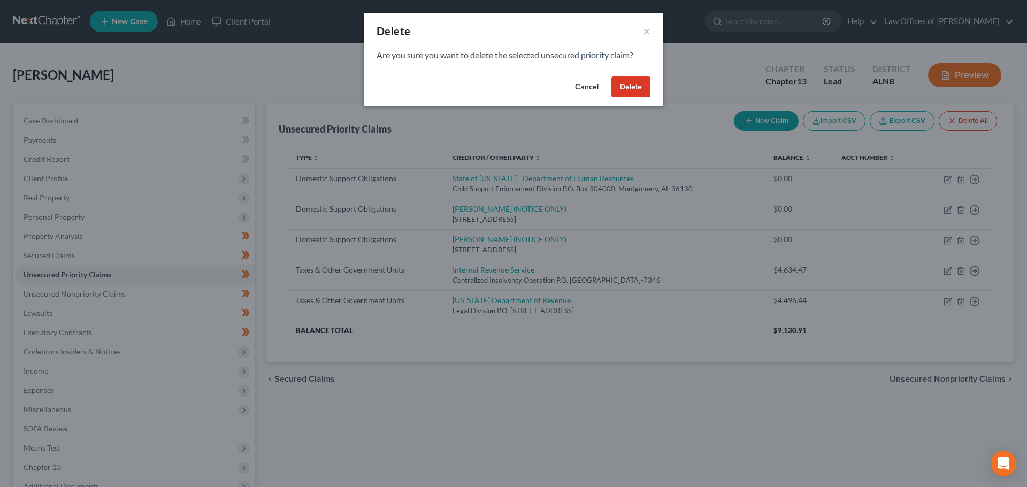
click at [633, 89] on button "Delete" at bounding box center [630, 86] width 39 height 21
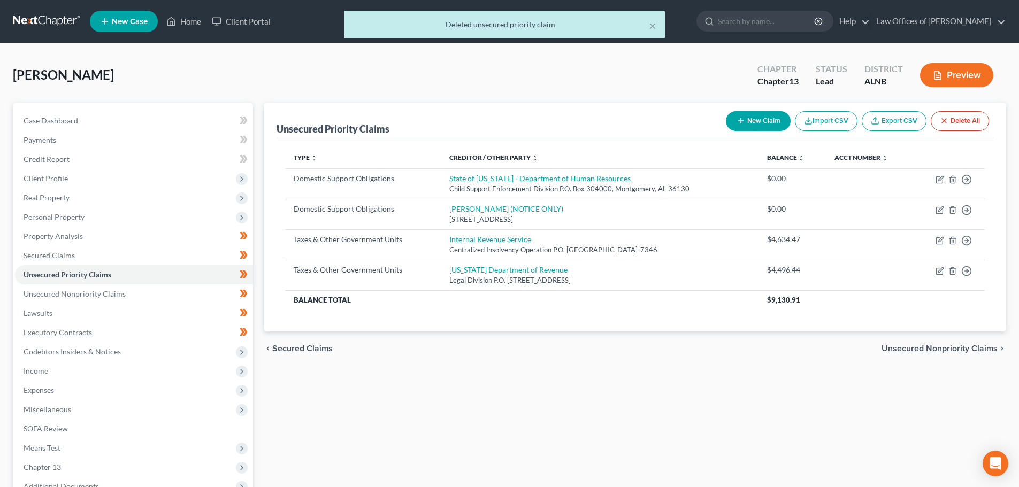
click at [306, 57] on div "Morse, Ronald Upgraded Chapter Chapter 13 Status Lead District ALNB Preview" at bounding box center [509, 79] width 993 height 47
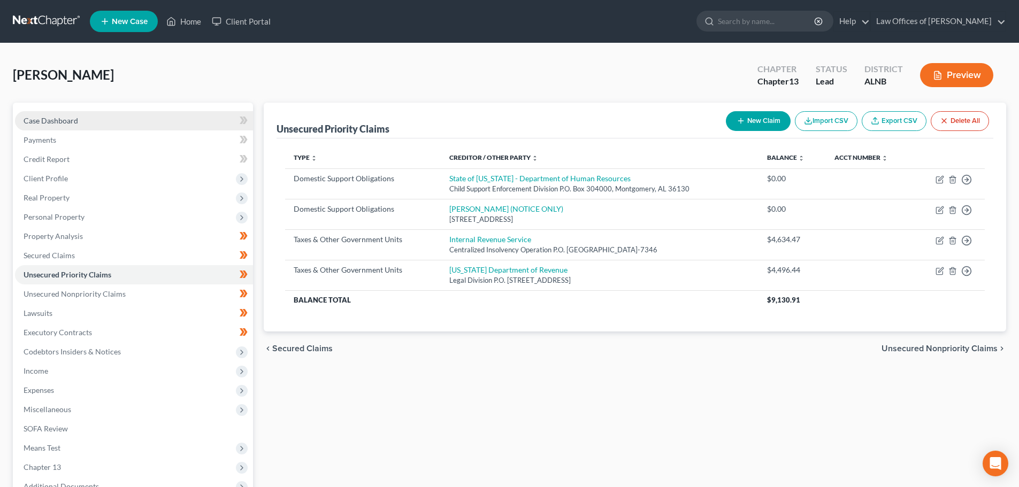
click at [58, 121] on span "Case Dashboard" at bounding box center [51, 120] width 55 height 9
select select "5"
select select "4"
